Goal: Information Seeking & Learning: Learn about a topic

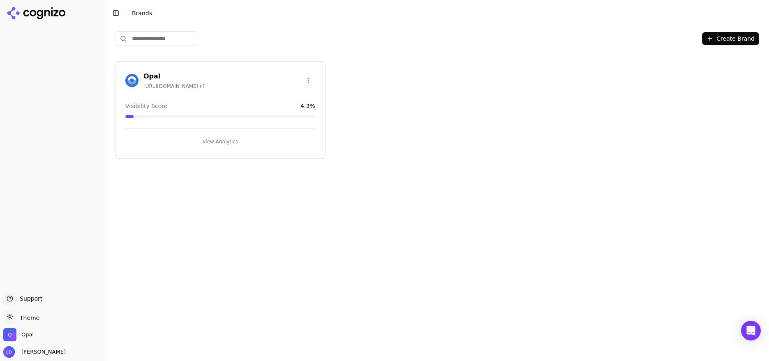
click at [201, 142] on button "View Analytics" at bounding box center [220, 141] width 190 height 13
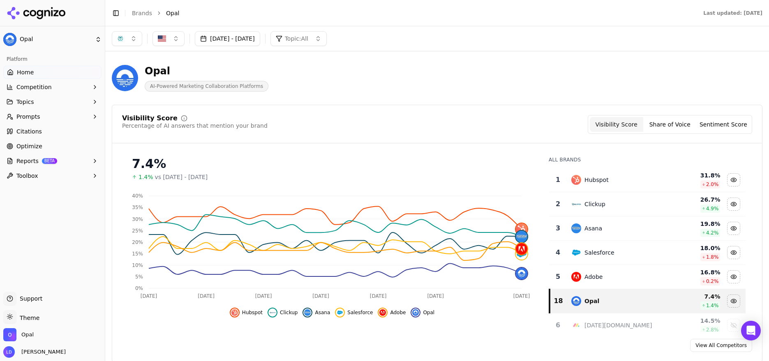
click at [51, 85] on button "Competition" at bounding box center [52, 87] width 98 height 13
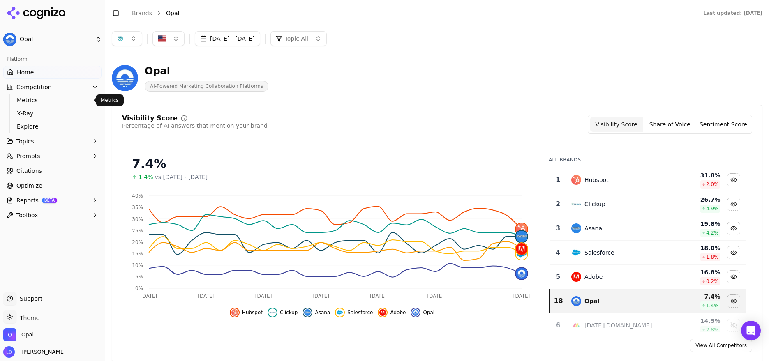
click at [33, 101] on span "Metrics" at bounding box center [52, 100] width 71 height 8
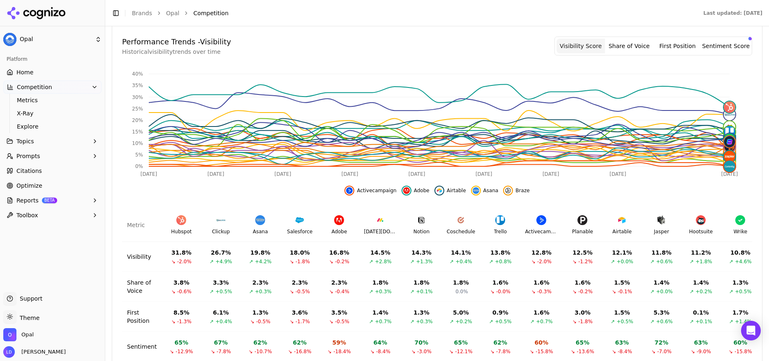
scroll to position [263, 0]
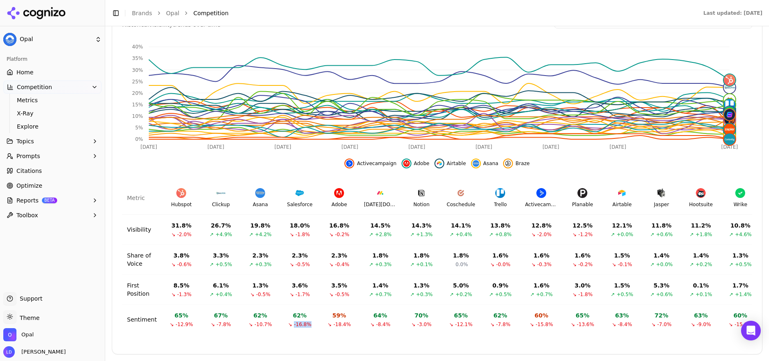
drag, startPoint x: 284, startPoint y: 326, endPoint x: 315, endPoint y: 324, distance: 30.9
click at [315, 324] on td "62 % ↘ -16.8%" at bounding box center [299, 320] width 39 height 30
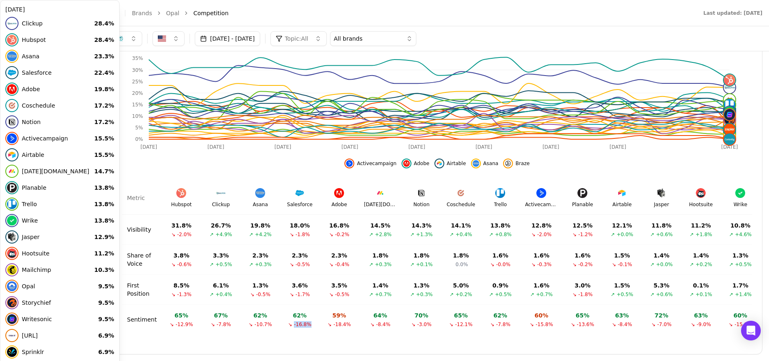
scroll to position [0, 0]
